Goal: Task Accomplishment & Management: Manage account settings

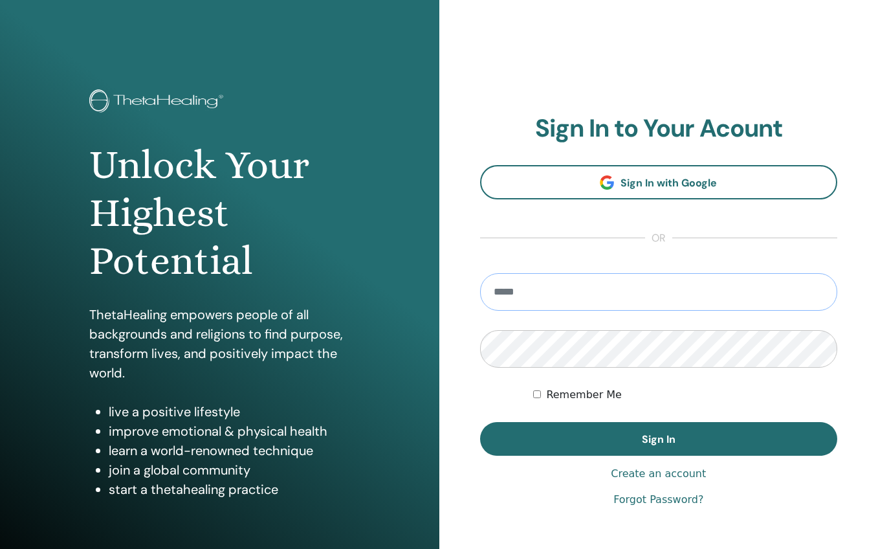
type input "**********"
click at [658, 439] on button "Sign In" at bounding box center [659, 439] width 358 height 34
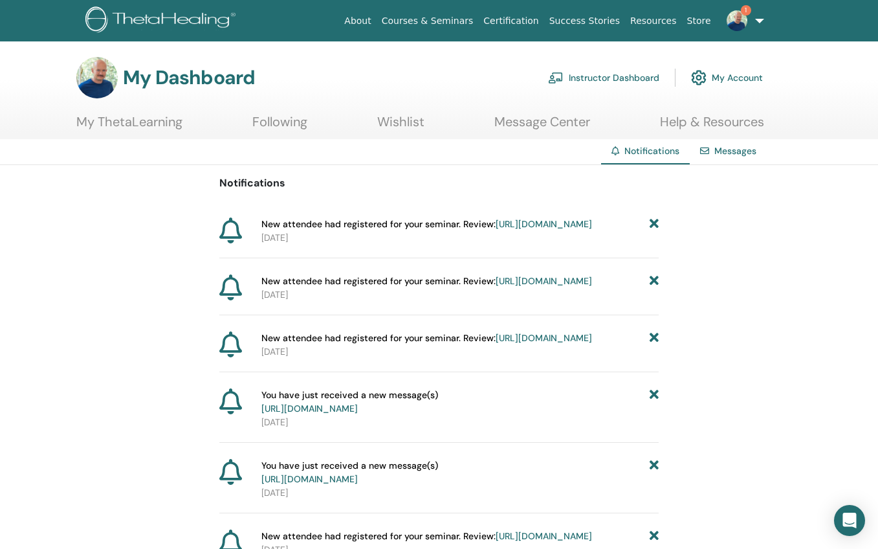
click at [621, 77] on link "Instructor Dashboard" at bounding box center [603, 77] width 111 height 28
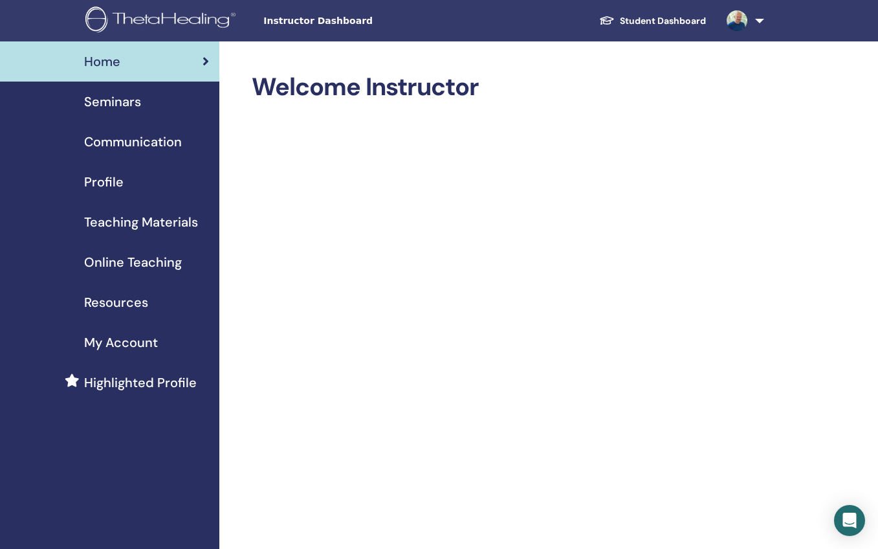
click at [129, 103] on span "Seminars" at bounding box center [112, 101] width 57 height 19
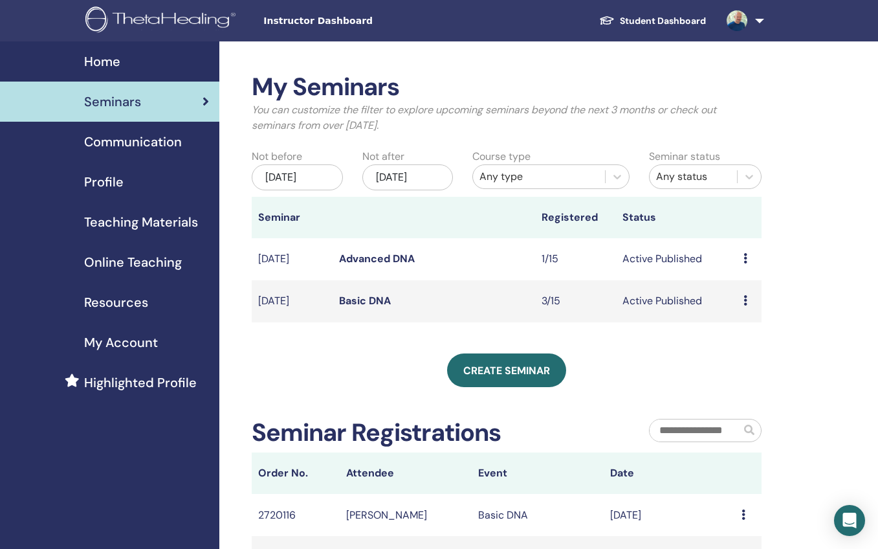
click at [364, 302] on link "Basic DNA" at bounding box center [365, 301] width 52 height 14
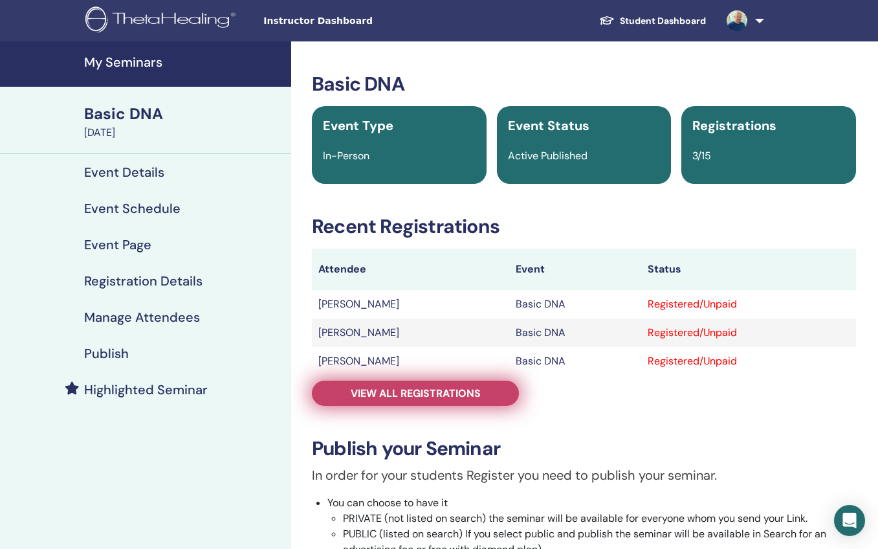
click at [423, 399] on span "View all registrations" at bounding box center [416, 393] width 130 height 14
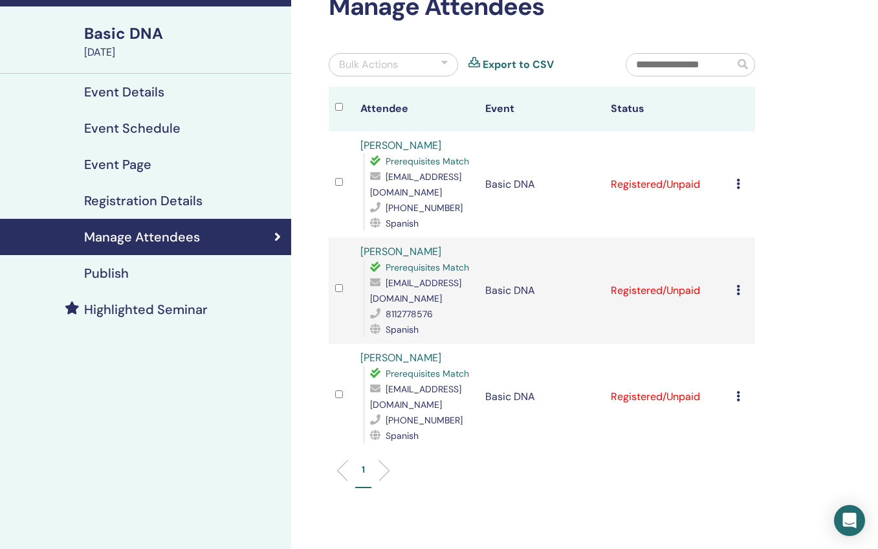
scroll to position [83, 0]
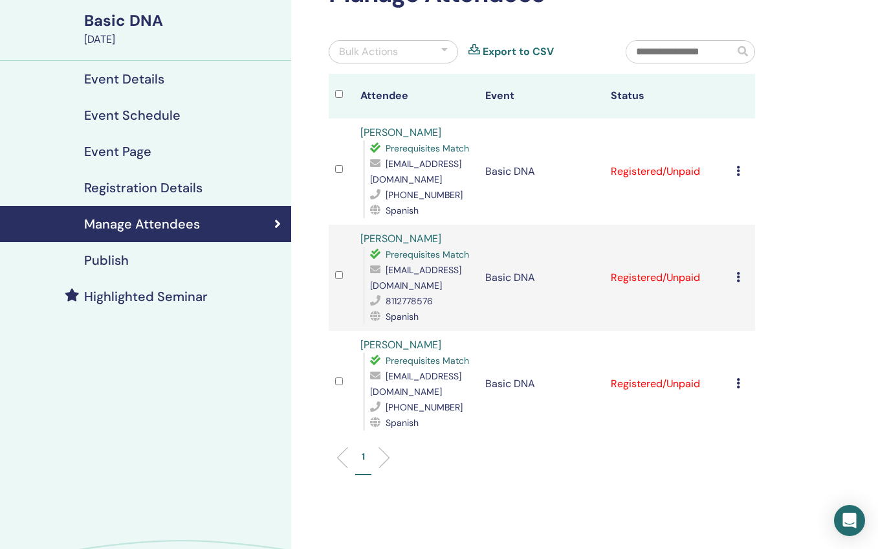
scroll to position [96, 0]
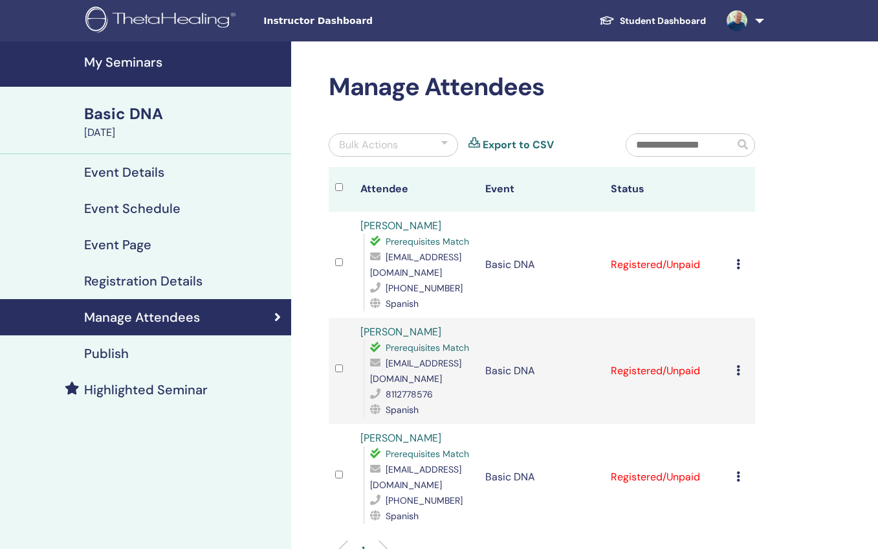
scroll to position [96, 0]
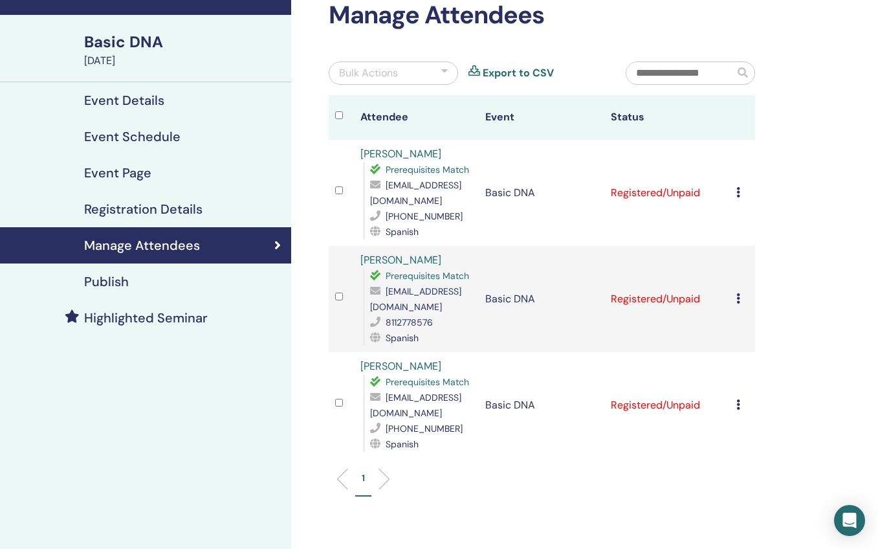
scroll to position [92, 0]
